Goal: Entertainment & Leisure: Consume media (video, audio)

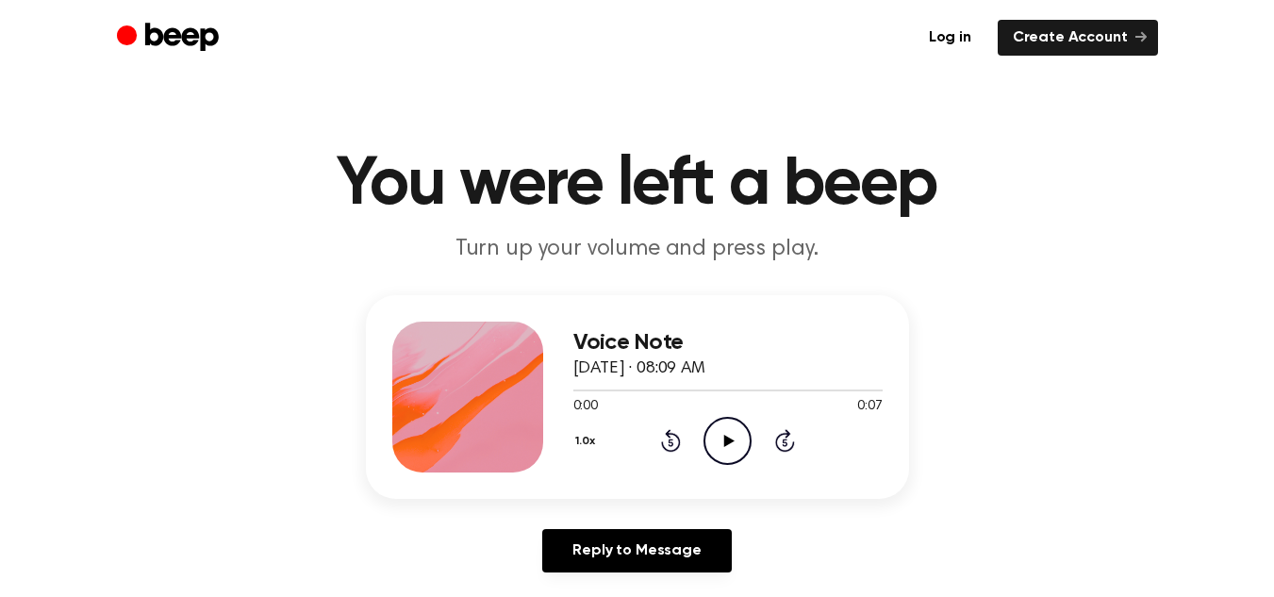
click at [718, 429] on icon "Play Audio" at bounding box center [728, 441] width 48 height 48
click at [733, 429] on icon "Play Audio" at bounding box center [728, 441] width 48 height 48
click at [644, 280] on main "You were left a beep Turn up your volume and press play. Voice Note [DATE] · 08…" at bounding box center [637, 581] width 1274 height 1163
click at [716, 437] on icon "Play Audio" at bounding box center [728, 441] width 48 height 48
